Goal: Task Accomplishment & Management: Use online tool/utility

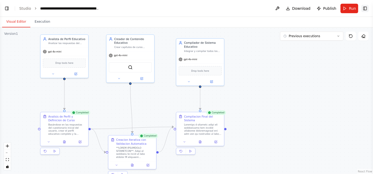
scroll to position [9457, 0]
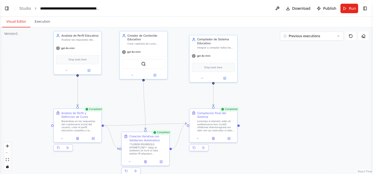
drag, startPoint x: 306, startPoint y: 64, endPoint x: 319, endPoint y: 60, distance: 13.6
click at [319, 60] on div ".deletable-edge-delete-btn { width: 20px; height: 20px; border: 0px solid #ffff…" at bounding box center [186, 100] width 373 height 147
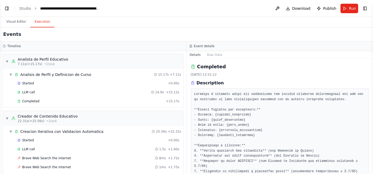
scroll to position [546, 0]
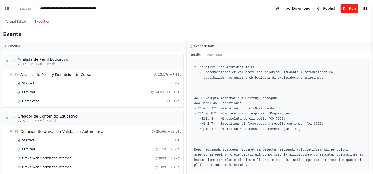
click at [45, 21] on button "Execution" at bounding box center [42, 21] width 24 height 11
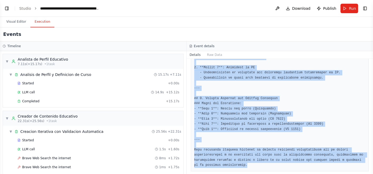
drag, startPoint x: 195, startPoint y: 124, endPoint x: 240, endPoint y: 168, distance: 63.1
click at [240, 168] on div "Completed 2/10/2025, 13:31:12 Description Output" at bounding box center [280, 116] width 187 height 115
copy pre "# Documento Integral del Sistema Educativo Personalizado ## 1. Perfil Completo …"
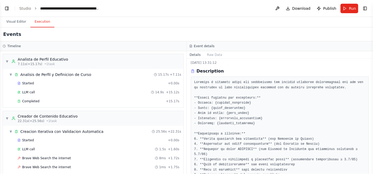
scroll to position [0, 0]
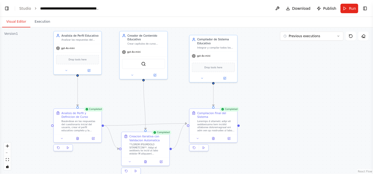
click at [19, 20] on button "Visual Editor" at bounding box center [16, 21] width 28 height 11
click at [11, 10] on header "**********" at bounding box center [186, 8] width 373 height 17
click at [9, 8] on button "Toggle Left Sidebar" at bounding box center [6, 8] width 7 height 7
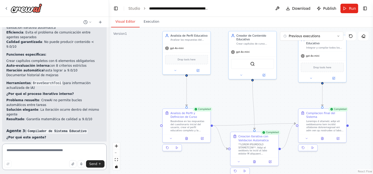
click at [54, 152] on textarea at bounding box center [54, 157] width 105 height 26
type textarea "**********"
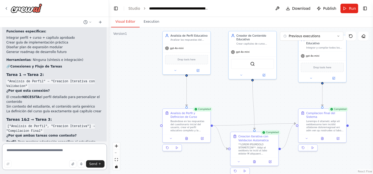
scroll to position [9609, 0]
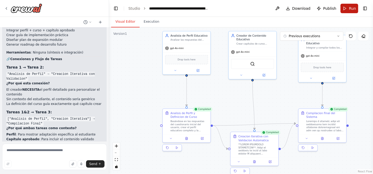
click at [346, 10] on button "Run" at bounding box center [350, 9] width 18 height 10
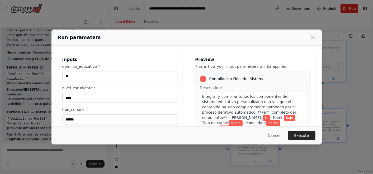
drag, startPoint x: 167, startPoint y: 39, endPoint x: 238, endPoint y: 44, distance: 72.0
click at [238, 44] on div "Run parameters" at bounding box center [186, 38] width 270 height 16
click at [276, 139] on button "Cancel" at bounding box center [274, 136] width 21 height 10
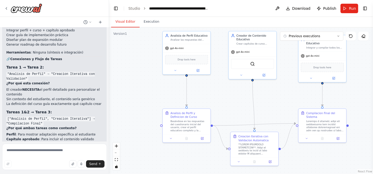
drag, startPoint x: 52, startPoint y: 87, endPoint x: 66, endPoint y: 88, distance: 14.3
copy code "intensivo"
click at [343, 8] on button "Run" at bounding box center [350, 9] width 18 height 10
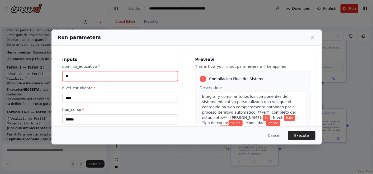
drag, startPoint x: 141, startPoint y: 76, endPoint x: 60, endPoint y: 80, distance: 80.4
click at [60, 80] on div "**********" at bounding box center [120, 114] width 125 height 125
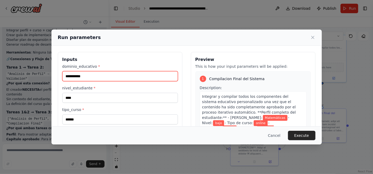
type input "**********"
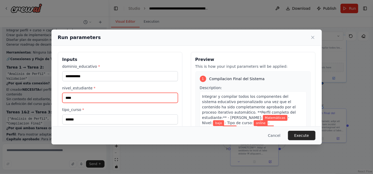
drag, startPoint x: 109, startPoint y: 99, endPoint x: 47, endPoint y: 97, distance: 61.8
click at [47, 97] on div "**********" at bounding box center [186, 87] width 373 height 174
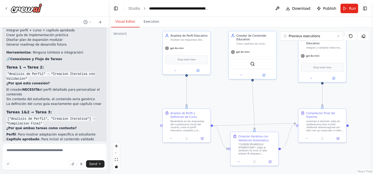
drag, startPoint x: 92, startPoint y: 96, endPoint x: 4, endPoint y: 81, distance: 89.7
copy code "dominio_educativo: "Matemáticas" nivel_estudiante: "intermedio" tipo_curso: "in…"
click at [352, 6] on span "Run" at bounding box center [352, 8] width 7 height 5
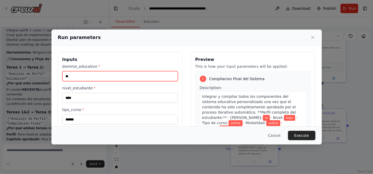
drag, startPoint x: 109, startPoint y: 76, endPoint x: 62, endPoint y: 76, distance: 47.3
click at [62, 76] on input "**" at bounding box center [120, 76] width 116 height 10
paste input "*********"
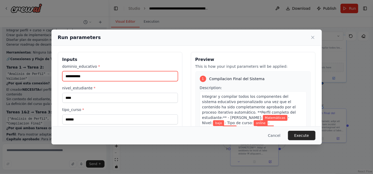
type input "**********"
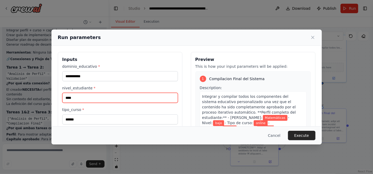
click at [123, 97] on input "****" at bounding box center [120, 98] width 116 height 10
drag, startPoint x: 123, startPoint y: 97, endPoint x: 59, endPoint y: 91, distance: 63.7
click at [59, 91] on div "**********" at bounding box center [120, 114] width 125 height 125
paste input "******"
type input "**********"
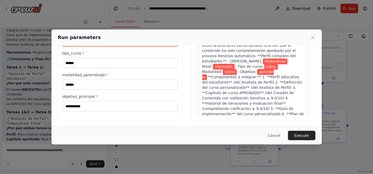
scroll to position [57, 0]
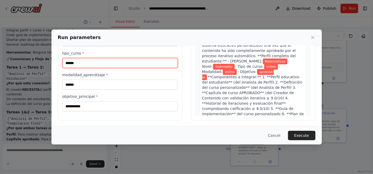
drag, startPoint x: 107, startPoint y: 63, endPoint x: 60, endPoint y: 59, distance: 47.4
click at [60, 59] on div "**********" at bounding box center [120, 58] width 125 height 125
paste input "***"
type input "*********"
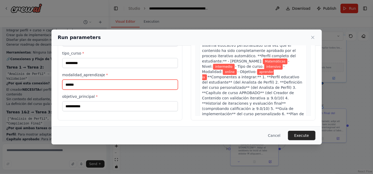
drag, startPoint x: 101, startPoint y: 81, endPoint x: 65, endPoint y: 82, distance: 35.9
click at [65, 81] on input "******" at bounding box center [120, 85] width 116 height 10
paste input "****"
type input "**********"
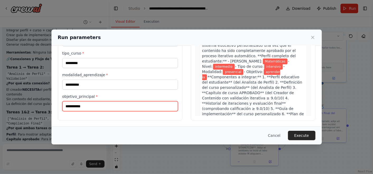
drag, startPoint x: 84, startPoint y: 104, endPoint x: 56, endPoint y: 110, distance: 28.8
click at [57, 109] on div "**********" at bounding box center [186, 58] width 270 height 138
paste input "**********"
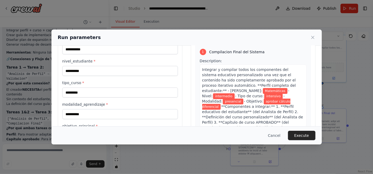
scroll to position [0, 0]
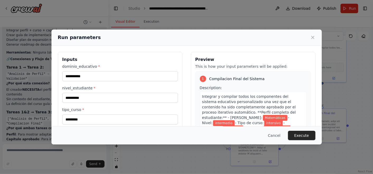
type input "**********"
click at [185, 144] on div "Cancel Execute" at bounding box center [186, 136] width 270 height 18
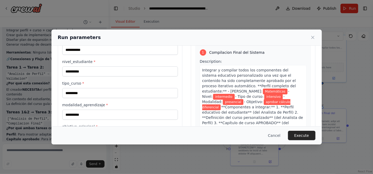
scroll to position [57, 0]
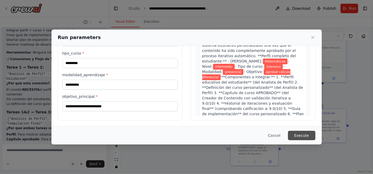
click at [297, 135] on button "Execute" at bounding box center [301, 136] width 27 height 10
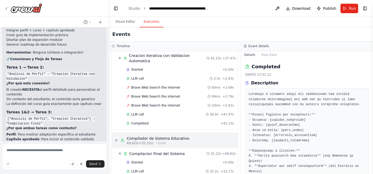
scroll to position [87, 0]
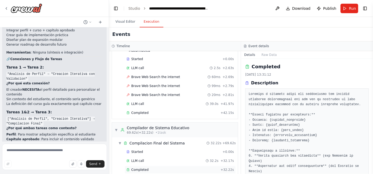
click at [167, 168] on div "Completed" at bounding box center [173, 170] width 92 height 4
click at [170, 168] on div "Completed" at bounding box center [173, 170] width 92 height 4
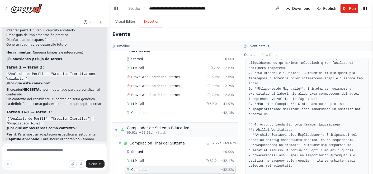
scroll to position [705, 0]
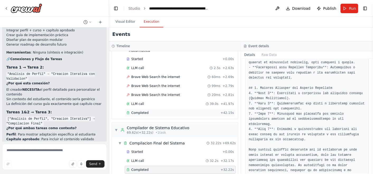
click at [157, 109] on div "Completed + 42.15s" at bounding box center [180, 113] width 111 height 8
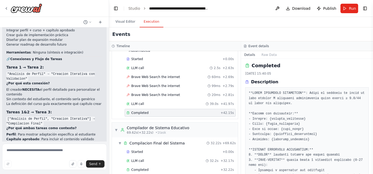
scroll to position [0, 0]
click at [174, 100] on div "LLM call 39.0s + 41.97s" at bounding box center [180, 104] width 111 height 8
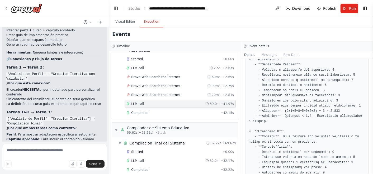
scroll to position [755, 0]
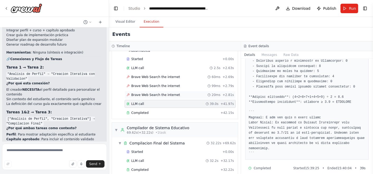
click at [142, 93] on span "Brave Web Search the internet" at bounding box center [155, 95] width 49 height 4
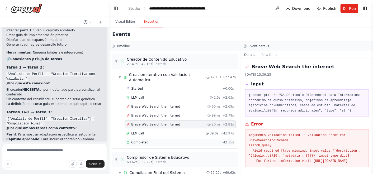
scroll to position [28, 0]
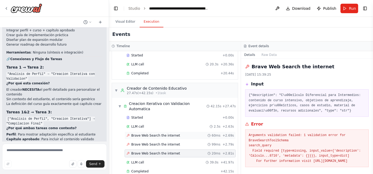
click at [158, 132] on div "Brave Web Search the internet 60ms + 2.69s" at bounding box center [180, 136] width 111 height 8
click at [155, 125] on div "LLM call 2.5s + 2.63s" at bounding box center [180, 127] width 107 height 4
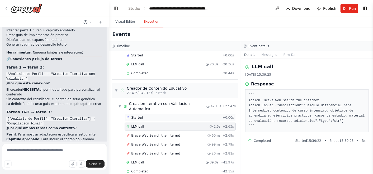
click at [175, 116] on div "Started" at bounding box center [174, 118] width 94 height 4
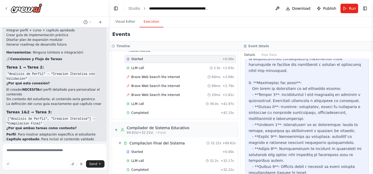
scroll to position [977, 0]
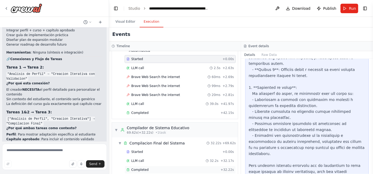
click at [175, 168] on div "Completed" at bounding box center [173, 170] width 92 height 4
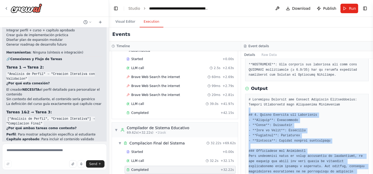
scroll to position [148, 0]
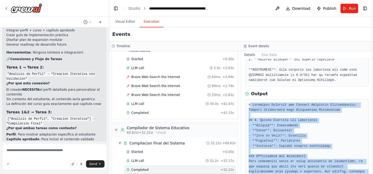
drag, startPoint x: 279, startPoint y: 160, endPoint x: 250, endPoint y: 99, distance: 67.6
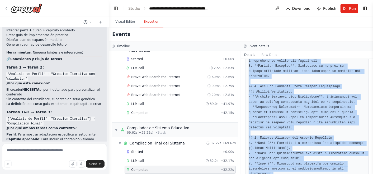
scroll to position [705, 0]
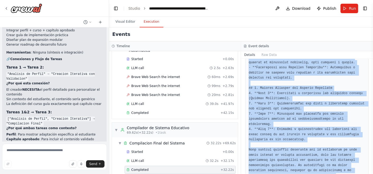
drag, startPoint x: 249, startPoint y: 98, endPoint x: 312, endPoint y: 189, distance: 111.2
click at [312, 174] on html "Hello! I'm the CrewAI assistant. What kind of automation do you want to build? …" at bounding box center [186, 87] width 373 height 174
copy pre "# Documento Integral del Sistema Educativo Personalizado: Cálculo Diferencial p…"
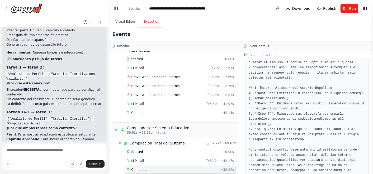
scroll to position [10268, 0]
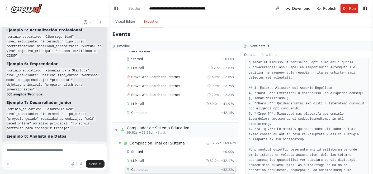
drag, startPoint x: 241, startPoint y: 125, endPoint x: 277, endPoint y: 139, distance: 38.3
click at [237, 125] on div "Timeline ▼ Analista de Perfil Educativo 7.02s (+20.44s) • 1 task ▼ Analisis de …" at bounding box center [241, 107] width 264 height 133
drag, startPoint x: 277, startPoint y: 139, endPoint x: 294, endPoint y: 144, distance: 17.7
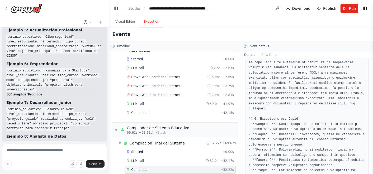
scroll to position [324, 0]
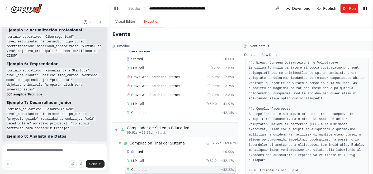
click at [259, 57] on button "Raw Data" at bounding box center [270, 54] width 22 height 7
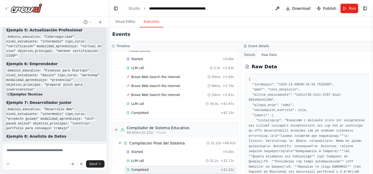
click at [252, 57] on button "Details" at bounding box center [249, 54] width 17 height 7
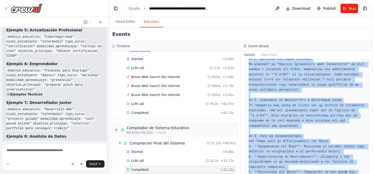
scroll to position [705, 0]
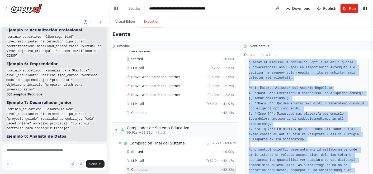
drag, startPoint x: 250, startPoint y: 72, endPoint x: 302, endPoint y: 189, distance: 128.4
click at [302, 174] on html "Hello! I'm the CrewAI assistant. What kind of automation do you want to build? …" at bounding box center [186, 87] width 373 height 174
copy pre "# Documento Integral del Sistema Educativo Personalizado: Cálculo Diferencial p…"
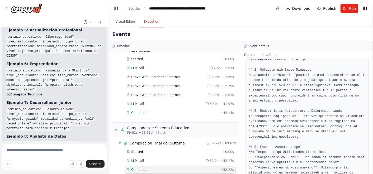
scroll to position [471, 0]
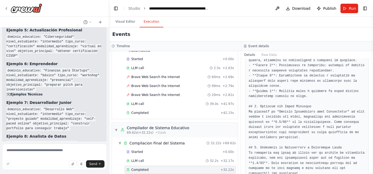
click at [342, 124] on pre at bounding box center [307, 97] width 117 height 634
click at [243, 58] on button "Details" at bounding box center [249, 54] width 17 height 7
click at [293, 78] on pre at bounding box center [307, 97] width 117 height 634
click at [284, 98] on pre at bounding box center [307, 97] width 117 height 634
click at [289, 113] on pre at bounding box center [307, 97] width 117 height 634
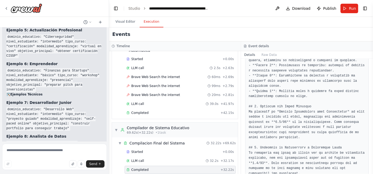
click at [290, 108] on pre at bounding box center [307, 97] width 117 height 634
click at [294, 106] on pre at bounding box center [307, 97] width 117 height 634
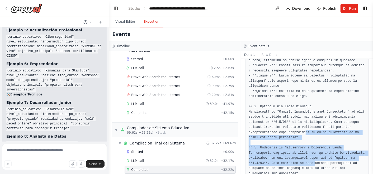
drag, startPoint x: 302, startPoint y: 124, endPoint x: 310, endPoint y: 152, distance: 30.0
click at [310, 152] on pre at bounding box center [307, 97] width 117 height 634
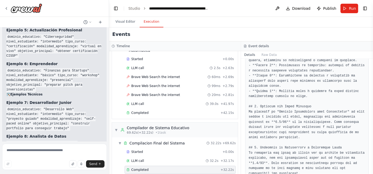
click at [298, 29] on div "Events" at bounding box center [241, 34] width 264 height 14
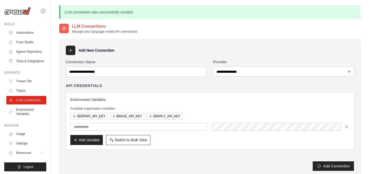
scroll to position [59, 0]
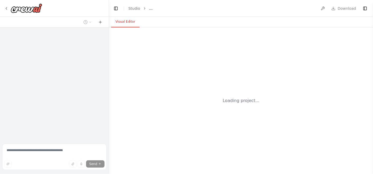
click at [126, 21] on button "Visual Editor" at bounding box center [125, 21] width 28 height 11
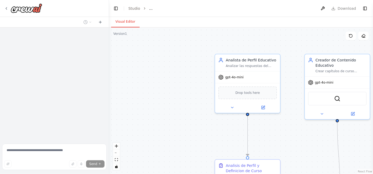
click at [120, 7] on header "Toggle Left Sidebar Studio ... Download Toggle Right Sidebar" at bounding box center [241, 8] width 264 height 17
click at [115, 10] on button "Toggle Left Sidebar" at bounding box center [115, 8] width 7 height 7
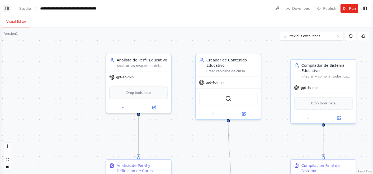
scroll to position [10225, 0]
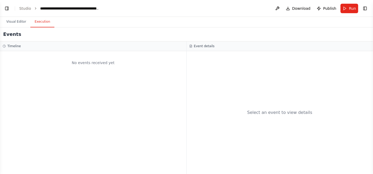
click at [44, 21] on button "Execution" at bounding box center [42, 21] width 24 height 11
click at [345, 5] on button "Run" at bounding box center [350, 9] width 18 height 10
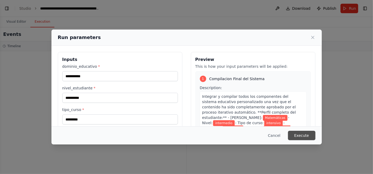
click at [305, 133] on button "Execute" at bounding box center [301, 136] width 27 height 10
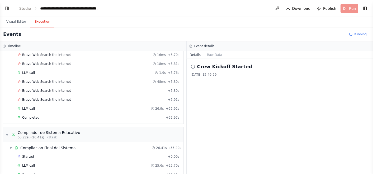
scroll to position [157, 0]
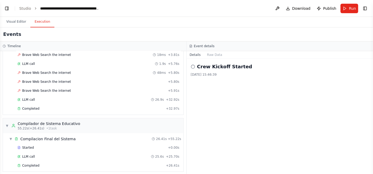
click at [193, 66] on icon at bounding box center [193, 67] width 4 height 4
click at [194, 66] on icon at bounding box center [193, 67] width 4 height 4
click at [87, 162] on div "Completed + 26.41s" at bounding box center [99, 166] width 166 height 8
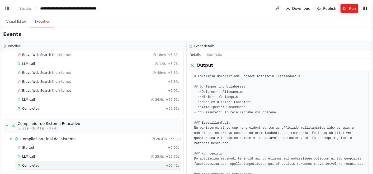
scroll to position [121, 0]
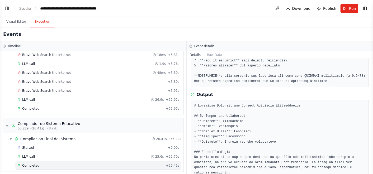
drag, startPoint x: 371, startPoint y: 90, endPoint x: 371, endPoint y: 95, distance: 4.8
click at [371, 95] on button "Toggle Sidebar" at bounding box center [373, 87] width 4 height 174
drag, startPoint x: 372, startPoint y: 91, endPoint x: 371, endPoint y: 99, distance: 7.7
click at [371, 99] on button "Toggle Sidebar" at bounding box center [373, 87] width 4 height 174
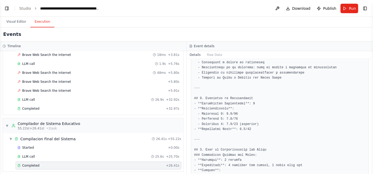
scroll to position [368, 0]
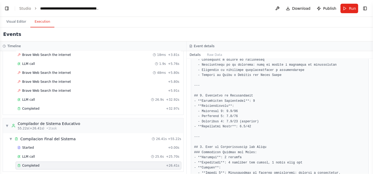
click at [373, 63] on button "Toggle Sidebar" at bounding box center [373, 87] width 4 height 174
click at [372, 62] on button "Toggle Sidebar" at bounding box center [373, 87] width 4 height 174
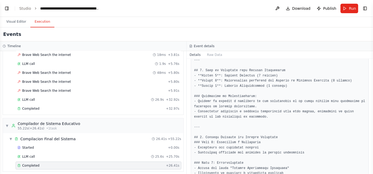
scroll to position [585, 0]
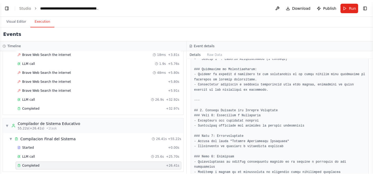
click at [372, 170] on button "Toggle Sidebar" at bounding box center [373, 87] width 4 height 174
drag, startPoint x: 372, startPoint y: 157, endPoint x: 372, endPoint y: 160, distance: 2.9
click at [372, 160] on button "Toggle Sidebar" at bounding box center [373, 87] width 4 height 174
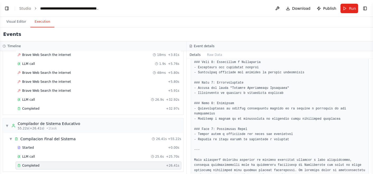
scroll to position [10268, 0]
click at [324, 7] on button "Publish" at bounding box center [327, 9] width 24 height 10
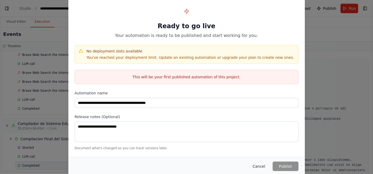
click at [264, 164] on button "Cancel" at bounding box center [259, 167] width 21 height 10
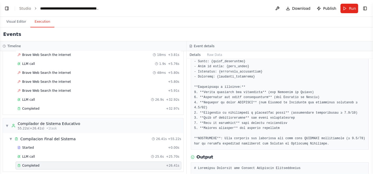
scroll to position [0, 0]
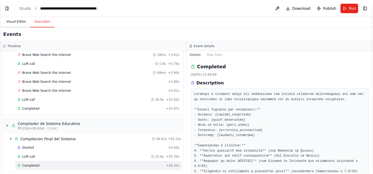
click at [11, 20] on button "Visual Editor" at bounding box center [16, 21] width 28 height 11
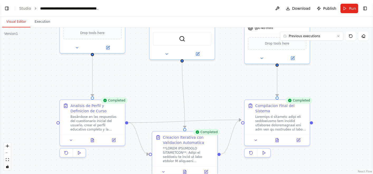
drag, startPoint x: 92, startPoint y: 105, endPoint x: 46, endPoint y: 47, distance: 74.2
click at [46, 47] on div ".deletable-edge-delete-btn { width: 20px; height: 20px; border: 0px solid #ffff…" at bounding box center [186, 100] width 373 height 147
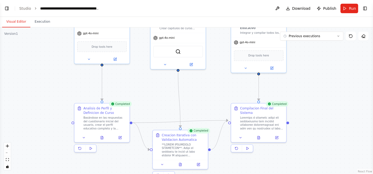
drag, startPoint x: 50, startPoint y: 79, endPoint x: 66, endPoint y: 83, distance: 16.4
click at [66, 83] on div ".deletable-edge-delete-btn { width: 20px; height: 20px; border: 0px solid #ffff…" at bounding box center [186, 100] width 373 height 147
click at [272, 54] on div "Drop tools here" at bounding box center [259, 54] width 50 height 11
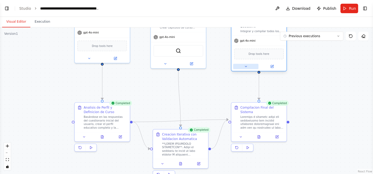
click at [245, 67] on icon at bounding box center [246, 67] width 4 height 4
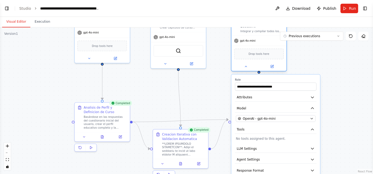
click at [264, 54] on span "Drop tools here" at bounding box center [259, 54] width 21 height 4
click at [367, 7] on button "Toggle Right Sidebar" at bounding box center [365, 8] width 7 height 7
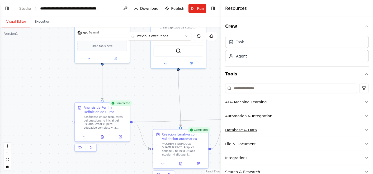
scroll to position [40, 0]
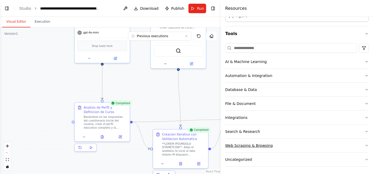
click at [325, 148] on button "Web Scraping & Browsing" at bounding box center [297, 146] width 144 height 14
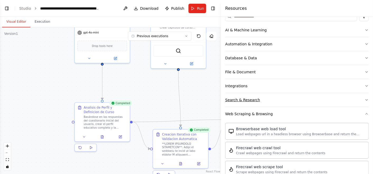
scroll to position [72, 0]
click at [299, 85] on button "Integrations" at bounding box center [297, 86] width 144 height 14
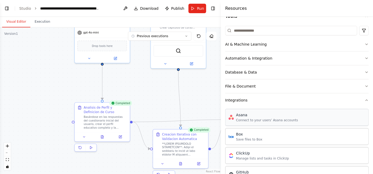
scroll to position [0, 0]
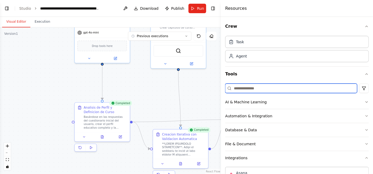
click at [265, 93] on input at bounding box center [291, 89] width 132 height 10
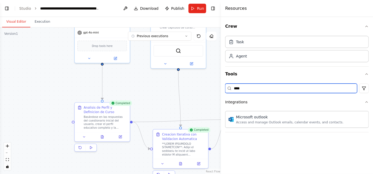
type input "****"
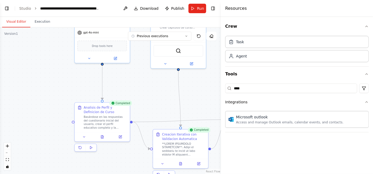
click at [184, 101] on div ".deletable-edge-delete-btn { width: 20px; height: 20px; border: 0px solid #ffff…" at bounding box center [110, 100] width 221 height 147
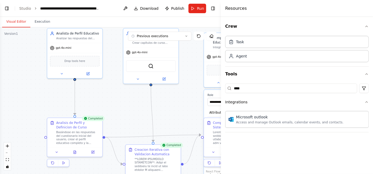
drag, startPoint x: 192, startPoint y: 89, endPoint x: 151, endPoint y: 107, distance: 45.2
click at [151, 107] on div ".deletable-edge-delete-btn { width: 20px; height: 20px; border: 0px solid #ffff…" at bounding box center [110, 100] width 221 height 147
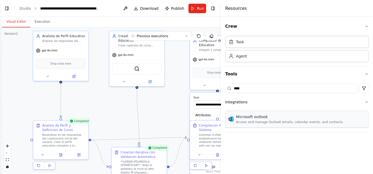
click at [247, 121] on div "Access and manage Outlook emails, calendar events, and contacts." at bounding box center [289, 122] width 107 height 4
click at [202, 113] on span "Attributes" at bounding box center [203, 115] width 16 height 4
click at [170, 100] on div ".deletable-edge-delete-btn { width: 20px; height: 20px; border: 0px solid #ffff…" at bounding box center [110, 100] width 221 height 147
click at [213, 9] on button "Toggle Right Sidebar" at bounding box center [212, 8] width 7 height 7
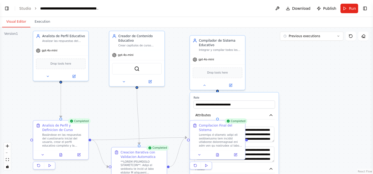
click at [290, 139] on div ".deletable-edge-delete-btn { width: 20px; height: 20px; border: 0px solid #ffff…" at bounding box center [186, 100] width 373 height 147
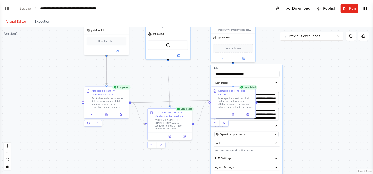
drag, startPoint x: 303, startPoint y: 122, endPoint x: 303, endPoint y: 80, distance: 41.7
click at [303, 80] on div ".deletable-edge-delete-btn { width: 20px; height: 20px; border: 0px solid #ffff…" at bounding box center [186, 100] width 373 height 147
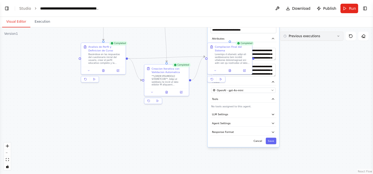
drag, startPoint x: 303, startPoint y: 80, endPoint x: 296, endPoint y: 39, distance: 42.0
click at [296, 39] on div "Version 1 Previous executions Show Tools Hide Agents .deletable-edge-delete-btn…" at bounding box center [186, 100] width 373 height 147
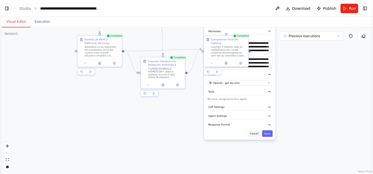
click at [256, 134] on button "Cancel" at bounding box center [254, 133] width 13 height 7
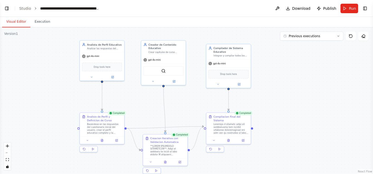
drag, startPoint x: 246, startPoint y: 112, endPoint x: 247, endPoint y: 186, distance: 74.5
click at [247, 174] on html "Hello! I'm the CrewAI assistant. What kind of automation do you want to build? …" at bounding box center [186, 87] width 373 height 174
